Goal: Ask a question

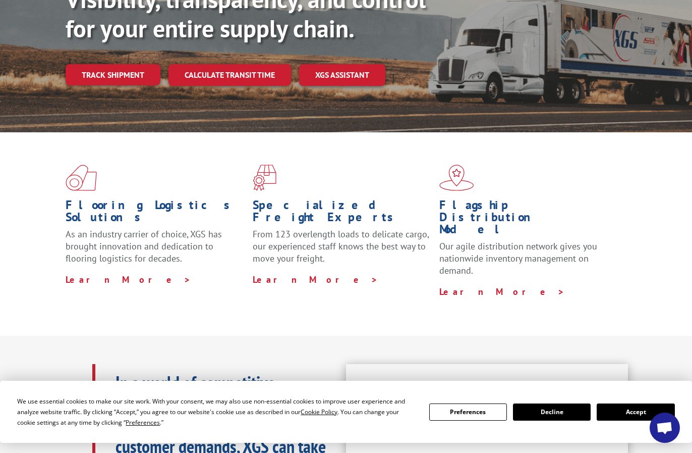
scroll to position [202, 0]
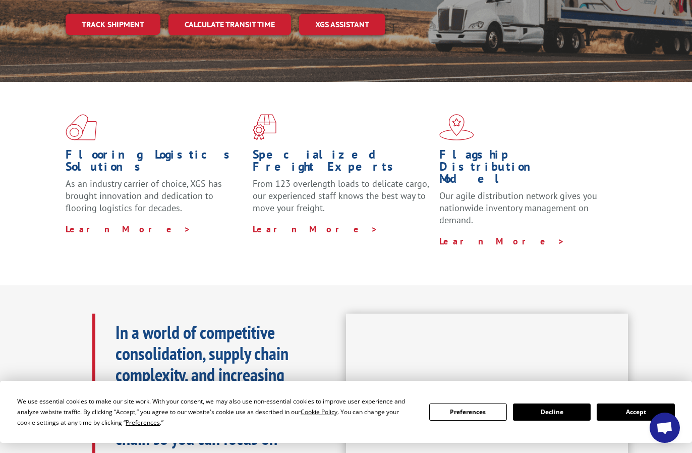
click at [670, 426] on span "Open chat" at bounding box center [664, 428] width 17 height 14
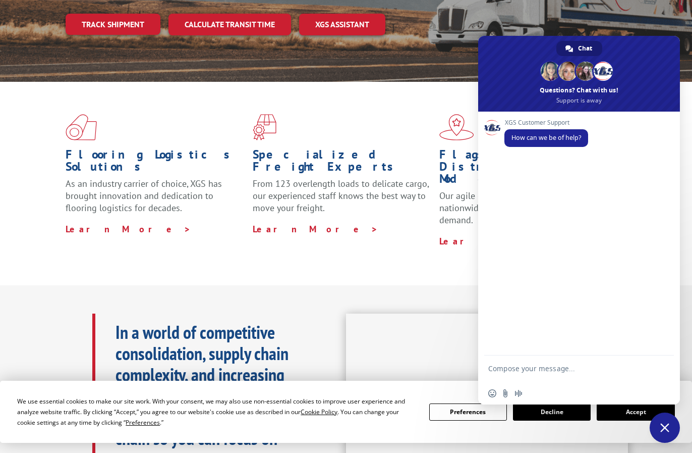
click at [553, 370] on textarea "Compose your message..." at bounding box center [567, 373] width 159 height 18
paste textarea "527755905"
type textarea "527755905 load number is it picked up, if not why it was missed [DATE], can you…"
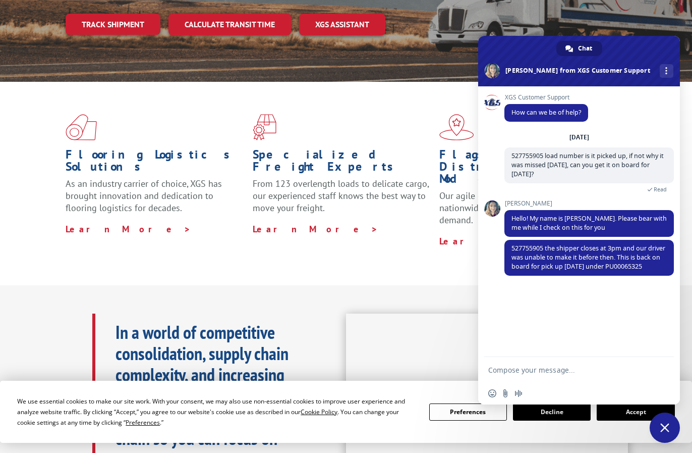
click at [527, 370] on textarea "Compose your message..." at bounding box center [567, 369] width 159 height 9
type textarea "okay"
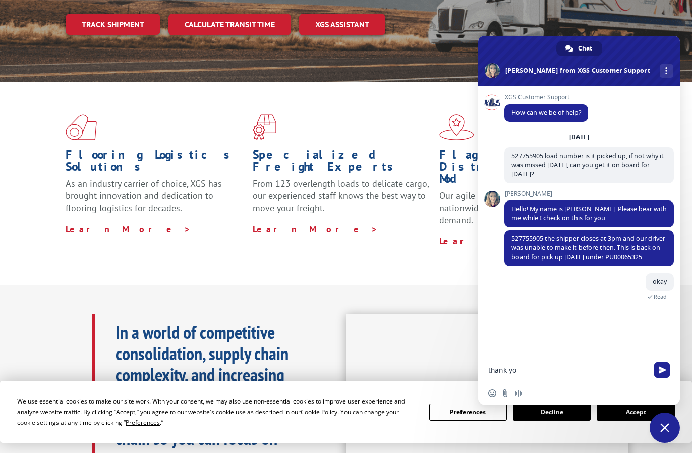
type textarea "thank you"
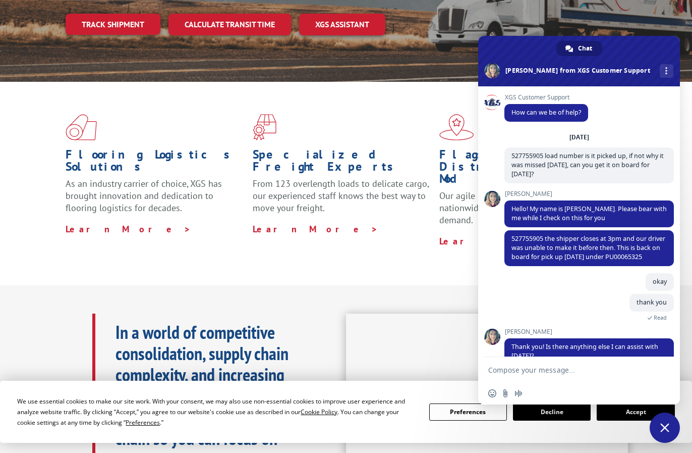
scroll to position [29, 0]
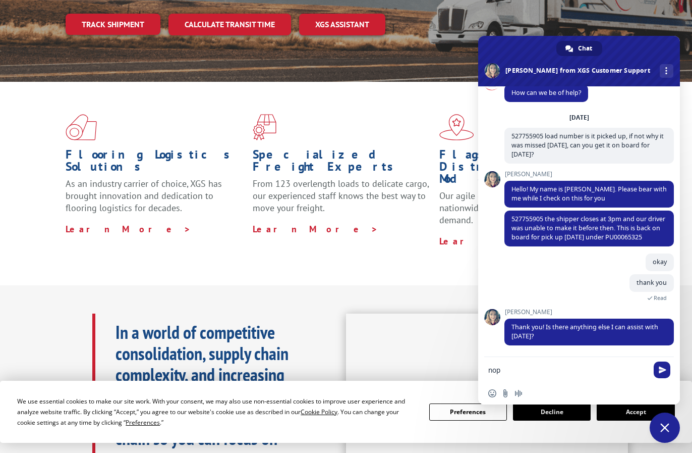
type textarea "nope"
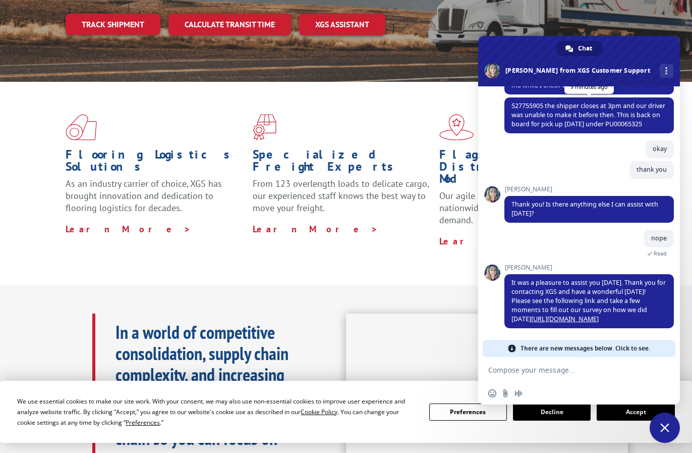
scroll to position [0, 0]
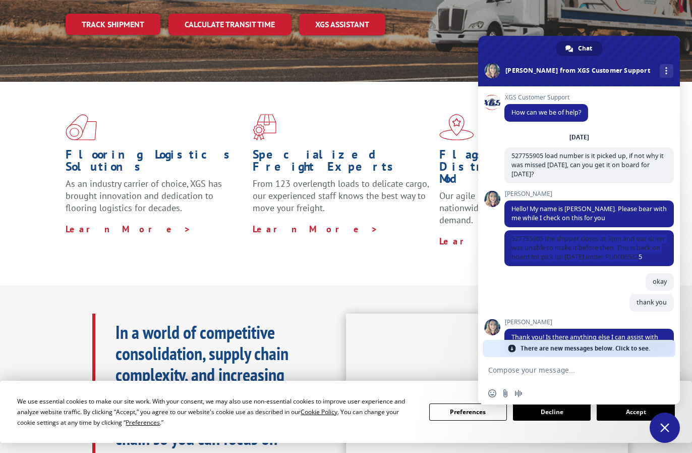
drag, startPoint x: 554, startPoint y: 264, endPoint x: 498, endPoint y: 264, distance: 56.0
click at [498, 264] on div "XGS Customer Support How can we be of help? [DATE] 527755905 load number is it …" at bounding box center [579, 221] width 202 height 270
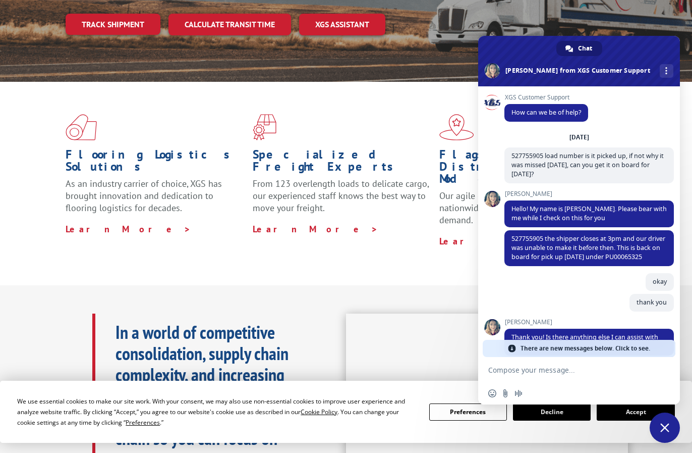
drag, startPoint x: 498, startPoint y: 264, endPoint x: 548, endPoint y: 300, distance: 61.8
click at [548, 294] on div "okay 9 minutes ago" at bounding box center [590, 283] width 170 height 21
drag, startPoint x: 551, startPoint y: 265, endPoint x: 511, endPoint y: 270, distance: 40.7
click at [511, 266] on span "527755905 the shipper closes at 3pm and our driver was unable to make it before…" at bounding box center [590, 248] width 170 height 36
copy span "PU00065325"
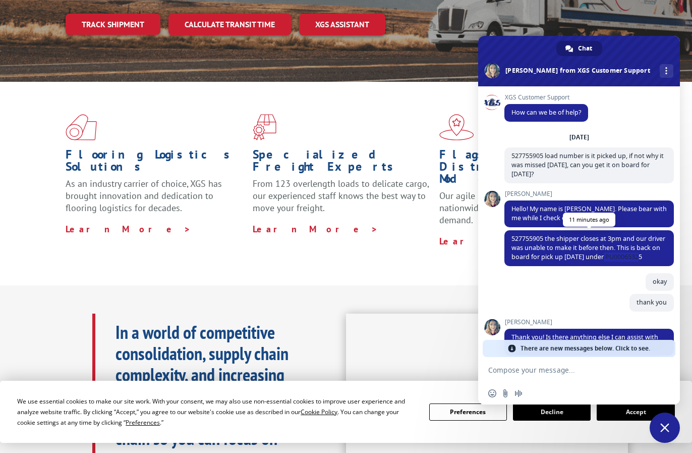
drag, startPoint x: 586, startPoint y: 266, endPoint x: 571, endPoint y: 266, distance: 15.1
click at [584, 266] on span "527755905 the shipper closes at 3pm and our driver was unable to make it before…" at bounding box center [590, 248] width 170 height 36
click at [553, 266] on span "527755905 the shipper closes at 3pm and our driver was unable to make it before…" at bounding box center [590, 248] width 170 height 36
click at [539, 261] on span "527755905 the shipper closes at 3pm and our driver was unable to make it before…" at bounding box center [589, 247] width 154 height 27
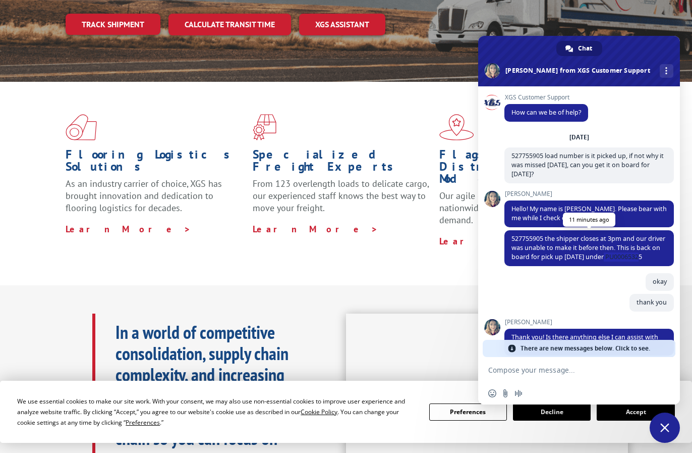
click at [539, 261] on span "527755905 the shipper closes at 3pm and our driver was unable to make it before…" at bounding box center [589, 247] width 154 height 27
